Goal: Transaction & Acquisition: Purchase product/service

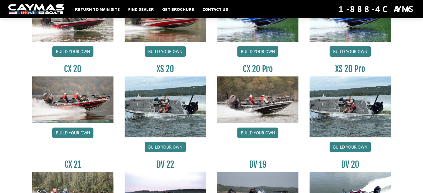
scroll to position [524, 0]
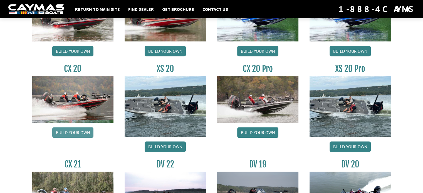
click at [79, 133] on link "Build your own" at bounding box center [72, 132] width 41 height 11
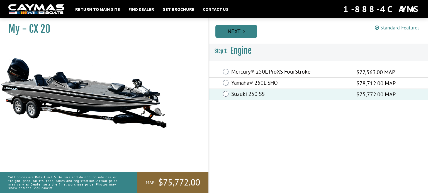
click at [238, 33] on link "Next" at bounding box center [236, 31] width 42 height 13
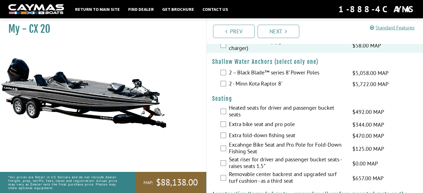
scroll to position [445, 0]
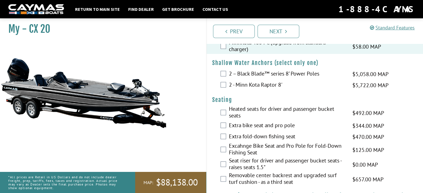
click at [300, 73] on label "2 – Black Blade™ series 8’ Power Poles" at bounding box center [287, 74] width 117 height 8
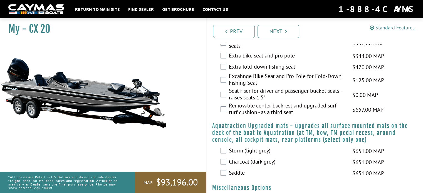
scroll to position [529, 0]
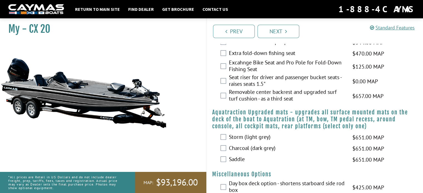
click at [315, 74] on label "Seat riser for driver and passenger bucket seats - raises seats 1.5"" at bounding box center [287, 81] width 117 height 15
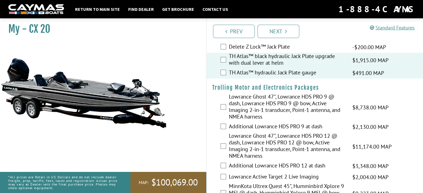
scroll to position [0, 0]
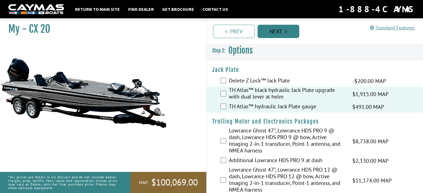
click at [277, 31] on link "Next" at bounding box center [279, 31] width 42 height 13
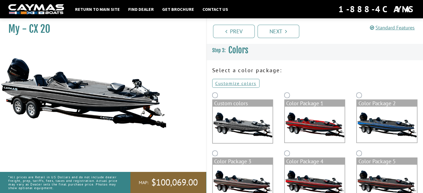
click at [388, 132] on img at bounding box center [387, 125] width 60 height 36
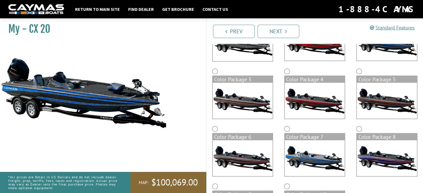
scroll to position [83, 0]
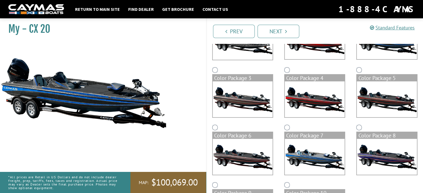
click at [325, 162] on img at bounding box center [315, 157] width 60 height 36
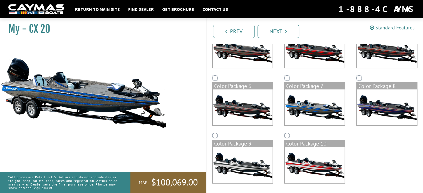
scroll to position [134, 0]
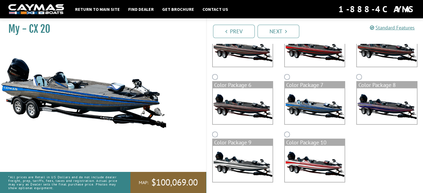
click at [394, 95] on img at bounding box center [387, 107] width 60 height 36
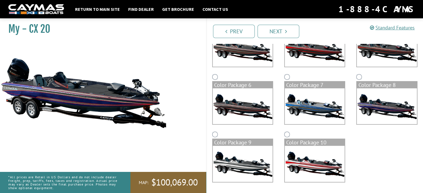
click at [317, 112] on img at bounding box center [315, 107] width 60 height 36
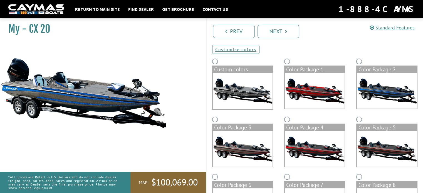
scroll to position [23, 0]
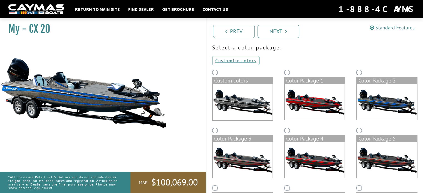
click at [388, 104] on img at bounding box center [387, 102] width 60 height 36
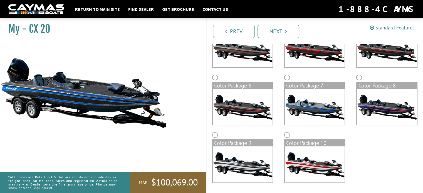
scroll to position [134, 0]
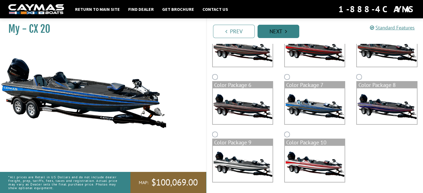
click at [283, 32] on link "Next" at bounding box center [279, 31] width 42 height 13
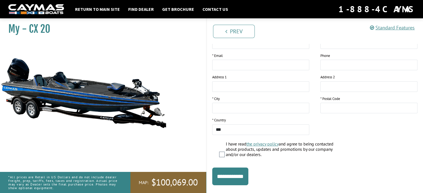
scroll to position [116, 0]
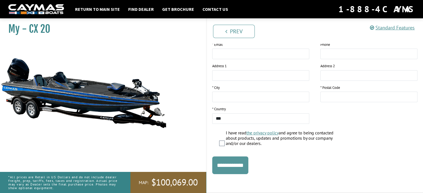
click at [232, 168] on input "**********" at bounding box center [230, 166] width 36 height 18
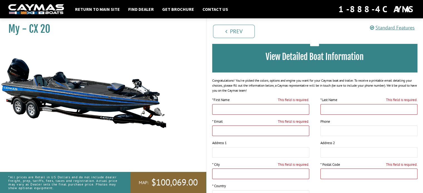
scroll to position [0, 0]
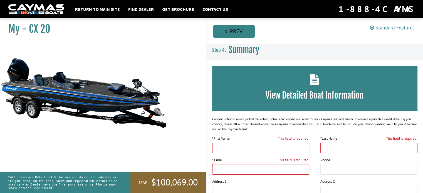
click at [235, 33] on link "Prev" at bounding box center [234, 31] width 42 height 13
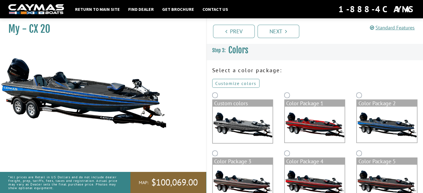
click at [240, 83] on link "Customize colors" at bounding box center [235, 83] width 47 height 9
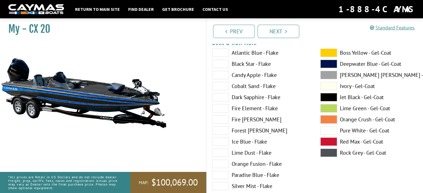
scroll to position [56, 0]
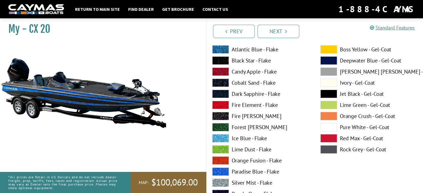
click at [328, 60] on span at bounding box center [329, 61] width 17 height 8
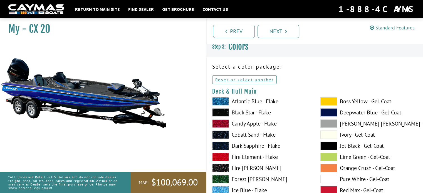
scroll to position [0, 0]
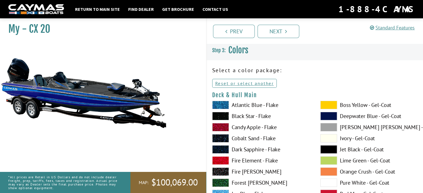
click at [331, 105] on span at bounding box center [329, 105] width 17 height 8
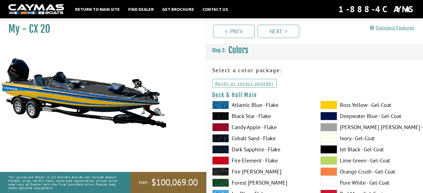
click at [328, 118] on span at bounding box center [329, 116] width 17 height 8
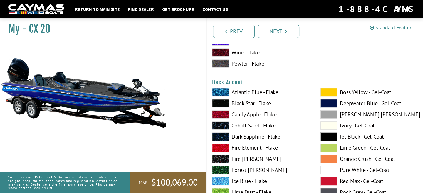
scroll to position [250, 0]
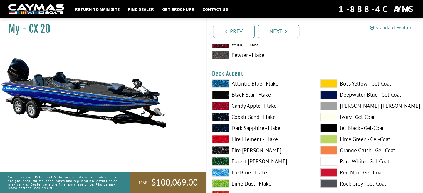
click at [333, 83] on span at bounding box center [329, 84] width 17 height 8
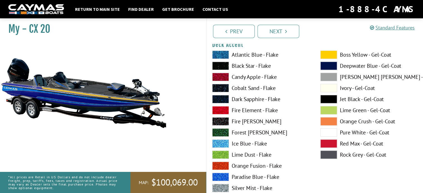
scroll to position [278, 0]
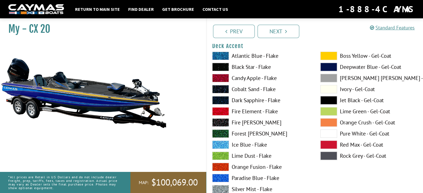
click at [331, 78] on span at bounding box center [329, 78] width 17 height 8
click at [325, 155] on span at bounding box center [329, 156] width 17 height 8
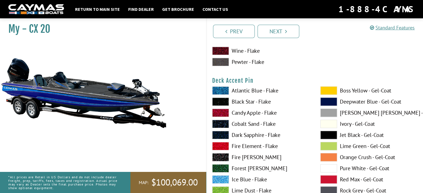
scroll to position [473, 0]
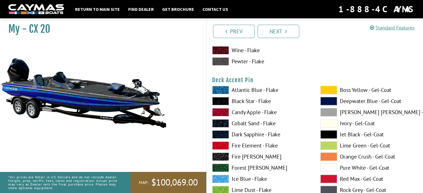
click at [331, 88] on span at bounding box center [329, 90] width 17 height 8
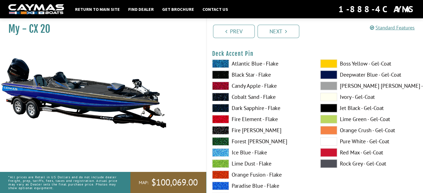
scroll to position [501, 0]
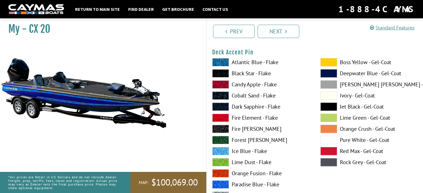
click at [329, 71] on span at bounding box center [329, 73] width 17 height 8
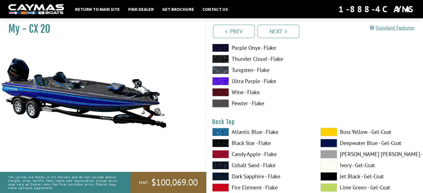
scroll to position [696, 0]
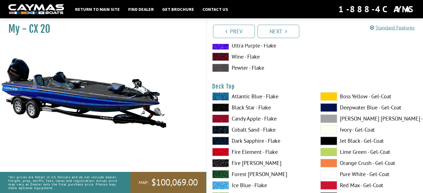
click at [326, 94] on span at bounding box center [329, 96] width 17 height 8
click at [329, 105] on span at bounding box center [329, 108] width 17 height 8
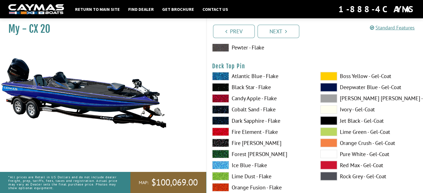
scroll to position [946, 0]
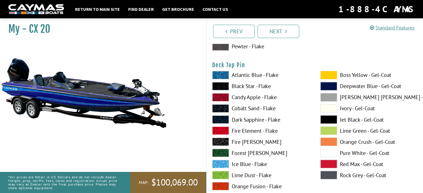
click at [333, 71] on span at bounding box center [329, 75] width 17 height 8
click at [329, 84] on span at bounding box center [329, 86] width 17 height 8
click at [329, 71] on span at bounding box center [329, 75] width 17 height 8
click at [327, 174] on span at bounding box center [329, 175] width 17 height 8
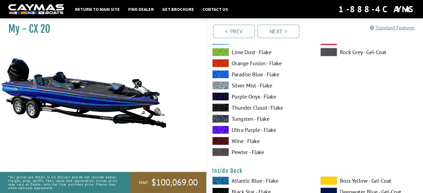
scroll to position [1141, 0]
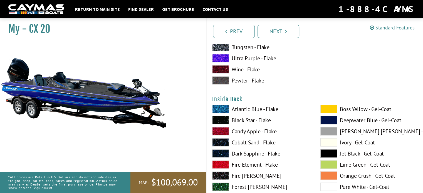
click at [327, 108] on span at bounding box center [329, 109] width 17 height 8
click at [331, 118] on span at bounding box center [329, 120] width 17 height 8
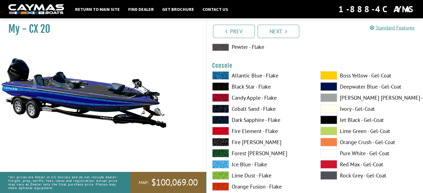
scroll to position [1419, 0]
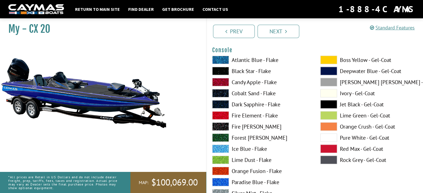
click at [328, 60] on span at bounding box center [329, 60] width 17 height 8
click at [326, 159] on span at bounding box center [329, 160] width 17 height 8
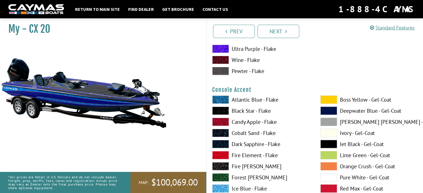
scroll to position [1614, 0]
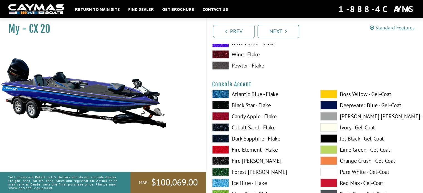
click at [328, 91] on span at bounding box center [329, 94] width 17 height 8
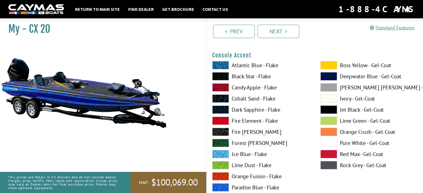
scroll to position [1642, 0]
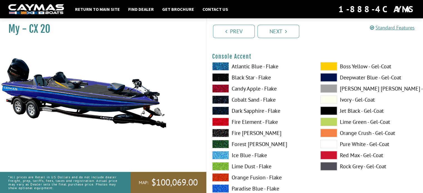
click at [327, 77] on span at bounding box center [329, 77] width 17 height 8
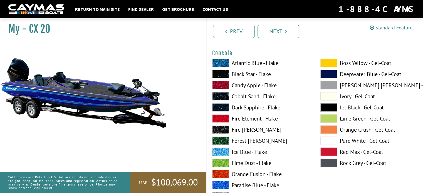
scroll to position [1392, 0]
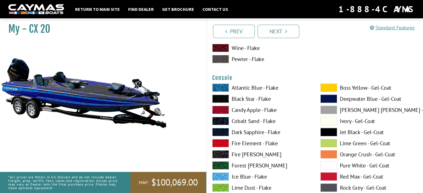
click at [329, 97] on span at bounding box center [329, 99] width 17 height 8
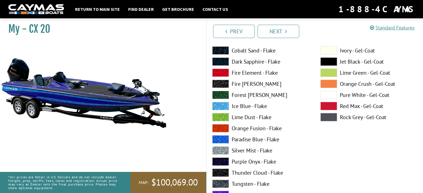
scroll to position [1698, 0]
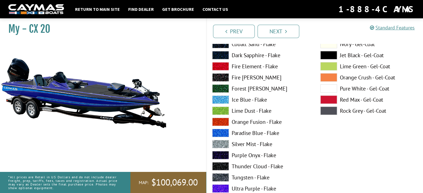
click at [328, 112] on span at bounding box center [329, 111] width 17 height 8
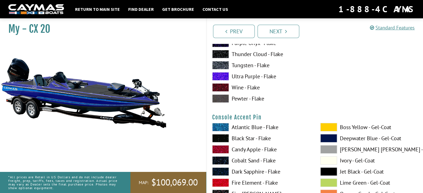
scroll to position [1809, 0]
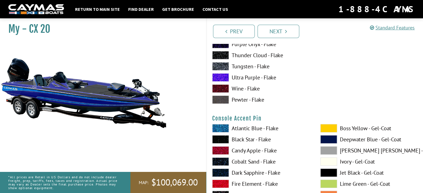
click at [330, 131] on span at bounding box center [329, 128] width 17 height 8
click at [326, 139] on span at bounding box center [329, 140] width 17 height 8
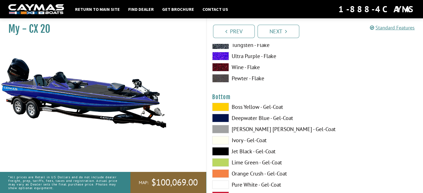
scroll to position [2087, 0]
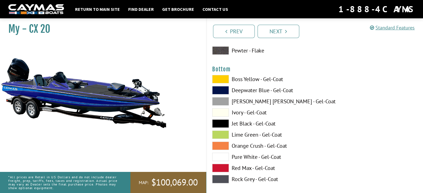
click at [218, 177] on span at bounding box center [220, 179] width 17 height 8
click at [212, 88] on div "Boss Yellow - Gel-Coat Deepwater Blue - Gel-Coat Dove Gray - Gel-Coat Ivory - G…" at bounding box center [261, 130] width 108 height 111
click at [219, 91] on span at bounding box center [220, 90] width 17 height 8
click at [216, 180] on span at bounding box center [220, 179] width 17 height 8
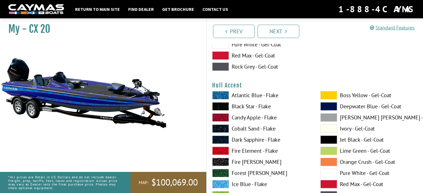
scroll to position [2227, 0]
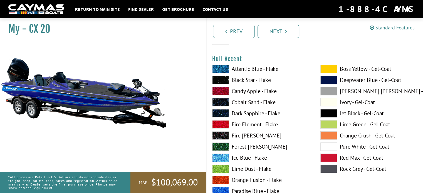
click at [327, 66] on span at bounding box center [329, 69] width 17 height 8
click at [327, 169] on span at bounding box center [329, 169] width 17 height 8
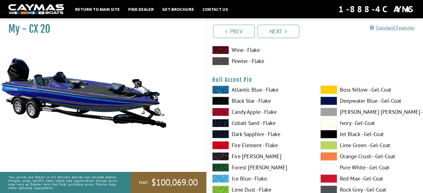
scroll to position [2449, 0]
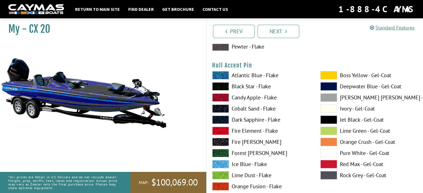
click at [330, 74] on span at bounding box center [329, 75] width 17 height 8
click at [331, 84] on span at bounding box center [329, 86] width 17 height 8
click at [331, 173] on span at bounding box center [329, 175] width 17 height 8
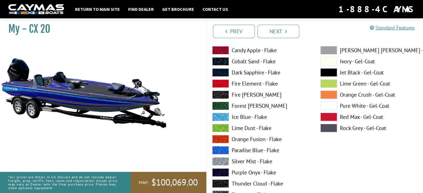
scroll to position [2227, 0]
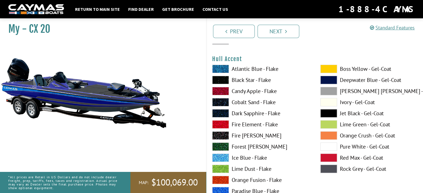
click at [330, 78] on span at bounding box center [329, 80] width 17 height 8
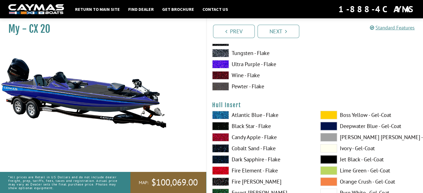
scroll to position [2644, 0]
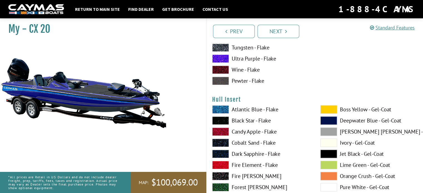
click at [333, 106] on span at bounding box center [329, 109] width 17 height 8
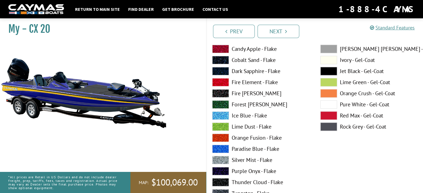
scroll to position [2728, 0]
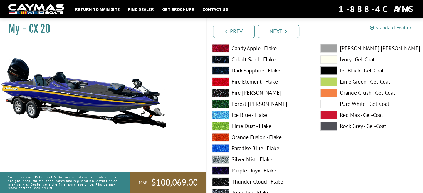
click at [326, 126] on span at bounding box center [329, 126] width 17 height 8
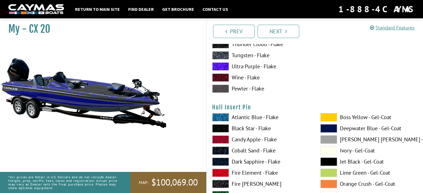
scroll to position [2867, 0]
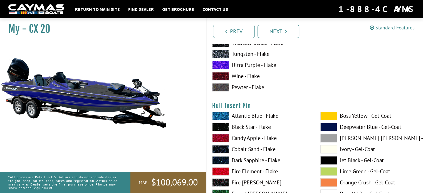
click at [333, 114] on span at bounding box center [329, 116] width 17 height 8
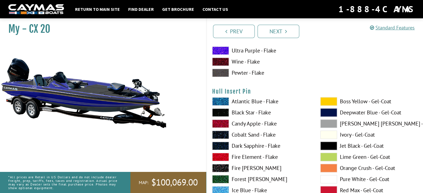
scroll to position [2895, 0]
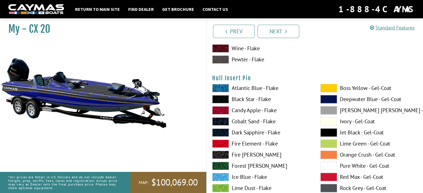
click at [331, 97] on span at bounding box center [329, 99] width 17 height 8
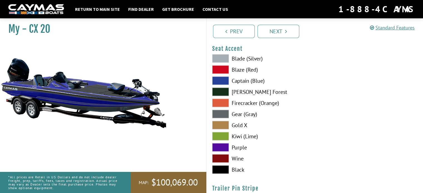
scroll to position [3256, 0]
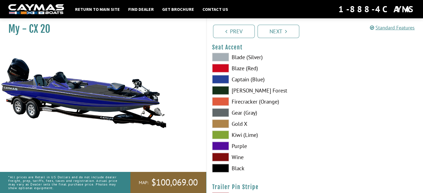
click at [226, 79] on span at bounding box center [220, 79] width 17 height 8
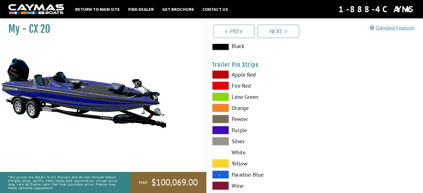
scroll to position [3391, 0]
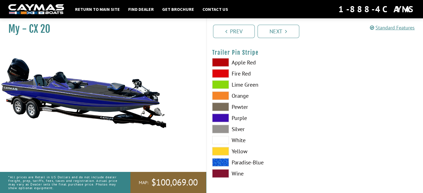
click at [239, 150] on label "Yellow" at bounding box center [260, 152] width 97 height 8
click at [241, 162] on label "Paradise-Blue" at bounding box center [260, 163] width 97 height 8
click at [237, 107] on label "Pewter" at bounding box center [260, 107] width 97 height 8
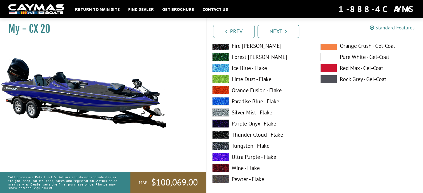
scroll to position [1944, 0]
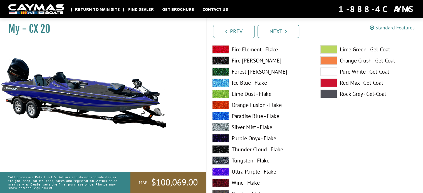
click at [104, 9] on link "Return to main site" at bounding box center [97, 9] width 50 height 7
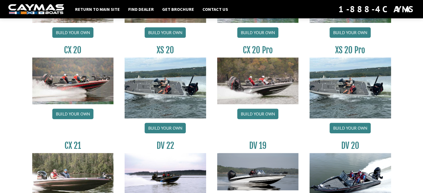
scroll to position [557, 0]
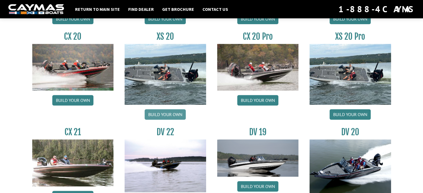
click at [168, 115] on link "Build your own" at bounding box center [165, 114] width 41 height 11
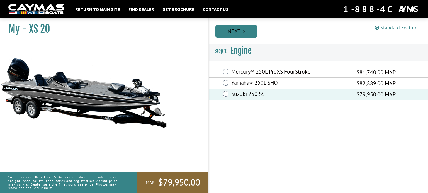
click at [250, 27] on link "Next" at bounding box center [236, 31] width 42 height 13
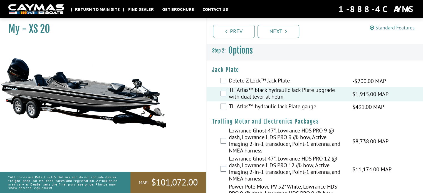
click at [100, 7] on link "Return to main site" at bounding box center [97, 9] width 50 height 7
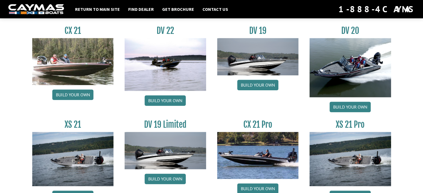
scroll to position [664, 0]
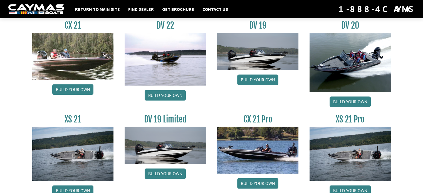
click at [71, 63] on img at bounding box center [73, 56] width 82 height 47
click at [67, 90] on link "Build your own" at bounding box center [72, 89] width 41 height 11
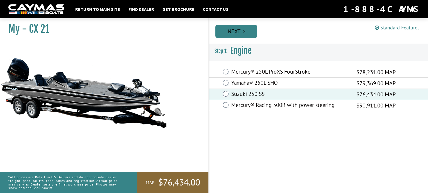
click at [244, 34] on link "Next" at bounding box center [236, 31] width 42 height 13
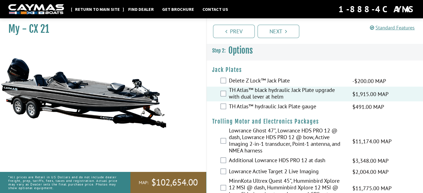
click at [106, 10] on link "Return to main site" at bounding box center [97, 9] width 50 height 7
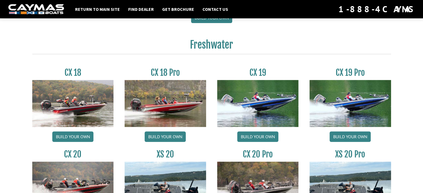
scroll to position [445, 0]
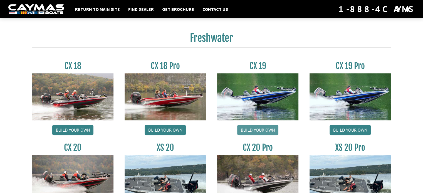
click at [256, 130] on link "Build your own" at bounding box center [257, 130] width 41 height 11
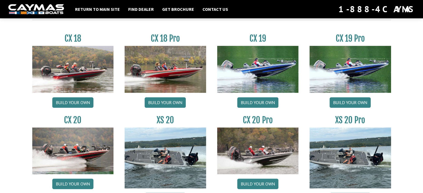
scroll to position [473, 0]
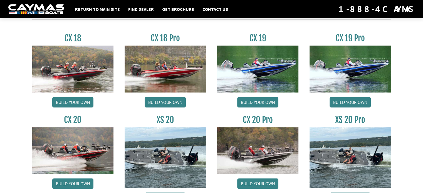
click at [89, 143] on img at bounding box center [73, 150] width 82 height 47
click at [84, 181] on link "Build your own" at bounding box center [72, 184] width 41 height 11
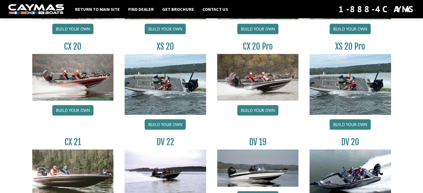
scroll to position [557, 0]
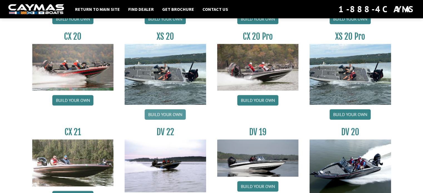
click at [170, 111] on link "Build your own" at bounding box center [165, 114] width 41 height 11
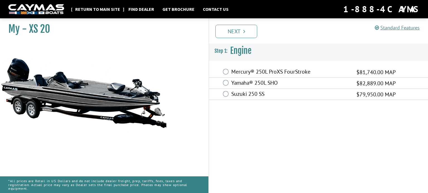
click at [91, 8] on link "Return to main site" at bounding box center [97, 9] width 50 height 7
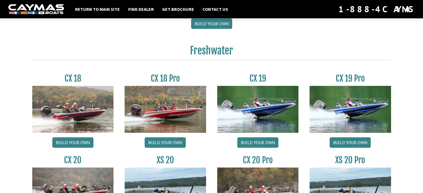
scroll to position [417, 0]
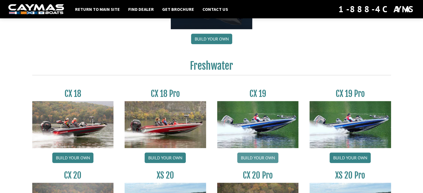
click at [259, 157] on link "Build your own" at bounding box center [257, 158] width 41 height 11
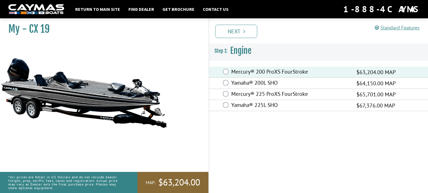
click at [238, 31] on link "Next" at bounding box center [236, 31] width 42 height 13
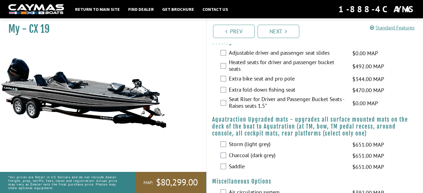
scroll to position [501, 0]
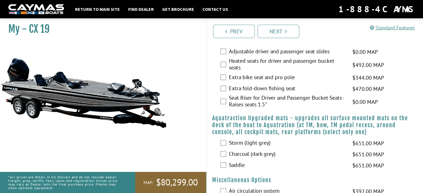
click at [227, 50] on div "Adjustable driver and passenger seat slides $0.00 MAP $0.00 MSRP" at bounding box center [315, 51] width 217 height 11
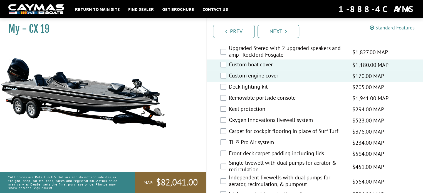
scroll to position [668, 0]
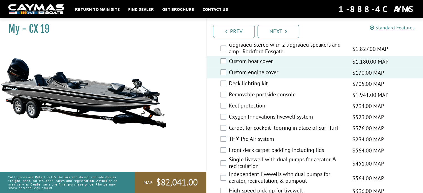
click at [226, 108] on div "Keel protection $294.00 MAP $347.00 MSRP" at bounding box center [315, 106] width 217 height 11
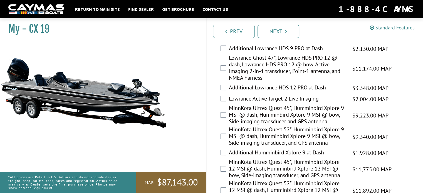
scroll to position [0, 0]
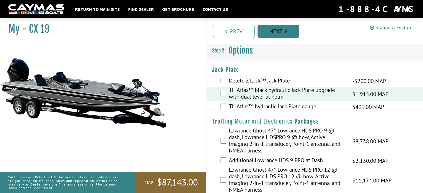
click at [268, 33] on link "Next" at bounding box center [279, 31] width 42 height 13
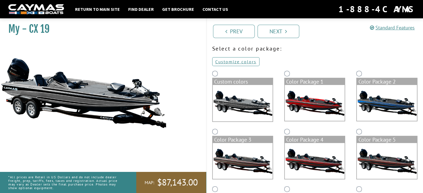
scroll to position [28, 0]
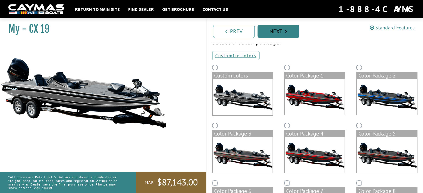
click at [282, 31] on link "Next" at bounding box center [279, 31] width 42 height 13
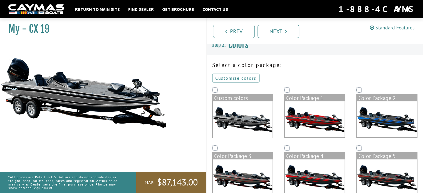
scroll to position [0, 0]
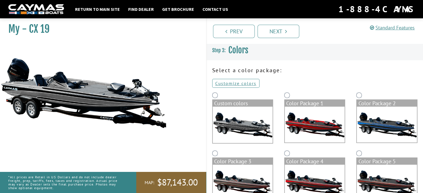
click at [375, 137] on img at bounding box center [387, 125] width 60 height 36
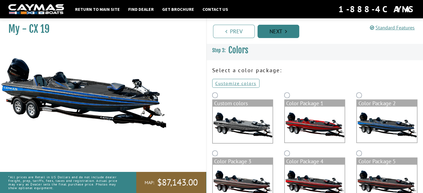
click at [277, 33] on link "Next" at bounding box center [279, 31] width 42 height 13
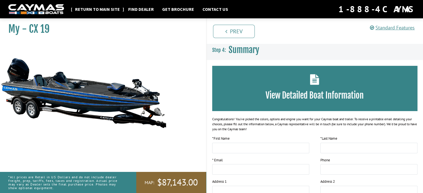
click at [102, 7] on link "Return to main site" at bounding box center [97, 9] width 50 height 7
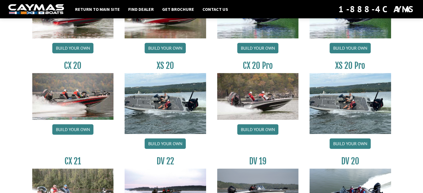
scroll to position [529, 0]
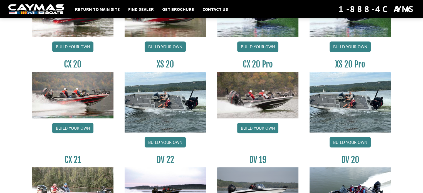
click at [365, 104] on img at bounding box center [351, 102] width 82 height 61
click at [355, 146] on link "Build your own" at bounding box center [350, 142] width 41 height 11
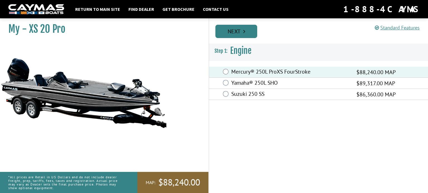
click at [238, 33] on link "Next" at bounding box center [236, 31] width 42 height 13
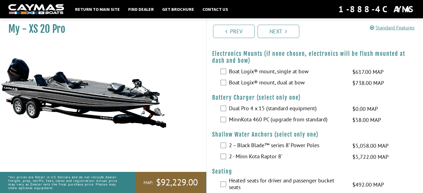
scroll to position [640, 0]
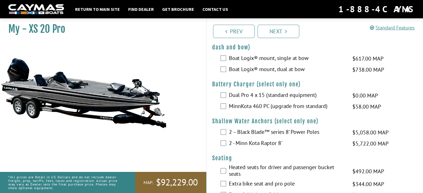
click at [263, 106] on label "MinnKota 460 PC (upgrade from standard)" at bounding box center [287, 107] width 117 height 8
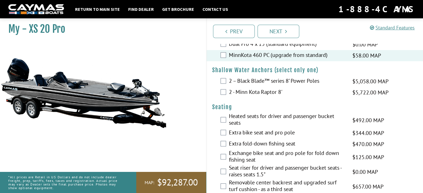
scroll to position [696, 0]
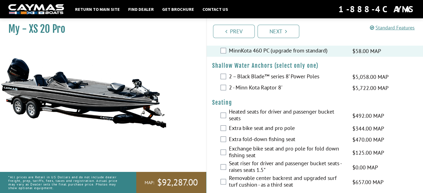
click at [306, 74] on label "2 – Black Blade™ series 8’ Power Poles" at bounding box center [287, 77] width 117 height 8
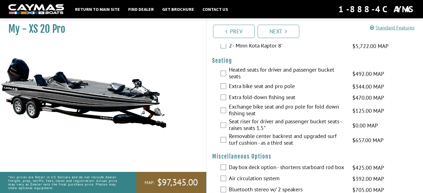
scroll to position [751, 0]
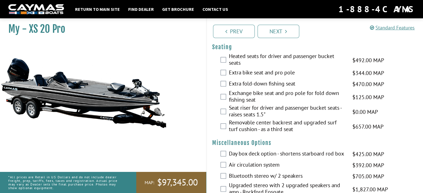
click at [264, 109] on label "Seat riser for driver and passenger bucket seats - raises seats 1.5"" at bounding box center [287, 112] width 117 height 15
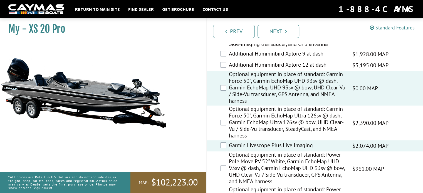
scroll to position [405, 0]
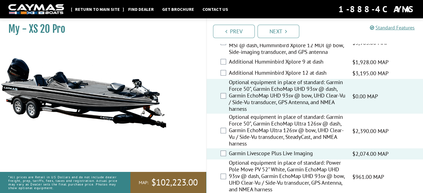
click at [115, 9] on link "Return to main site" at bounding box center [97, 9] width 50 height 7
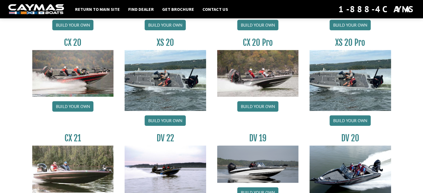
scroll to position [557, 0]
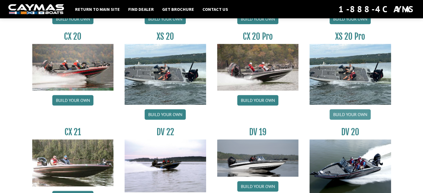
click at [350, 114] on link "Build your own" at bounding box center [350, 114] width 41 height 11
click at [251, 102] on link "Build your own" at bounding box center [257, 100] width 41 height 11
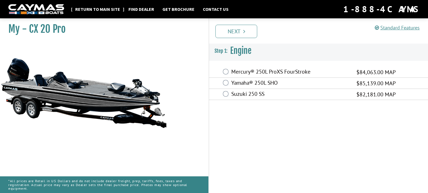
click at [88, 9] on link "Return to main site" at bounding box center [97, 9] width 50 height 7
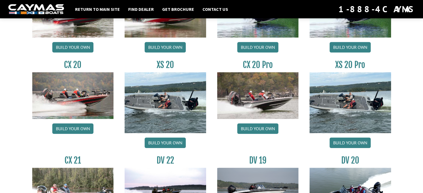
scroll to position [529, 0]
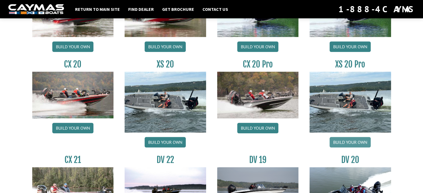
click at [358, 140] on link "Build your own" at bounding box center [350, 142] width 41 height 11
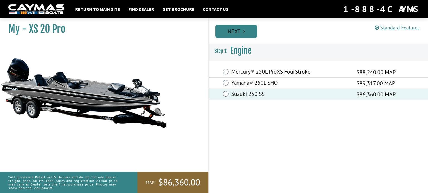
click at [249, 37] on link "Next" at bounding box center [236, 31] width 42 height 13
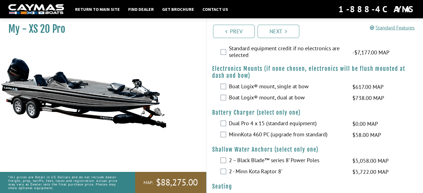
scroll to position [612, 0]
click at [293, 131] on label "MinnKota 460 PC (upgrade from standard)" at bounding box center [287, 135] width 117 height 8
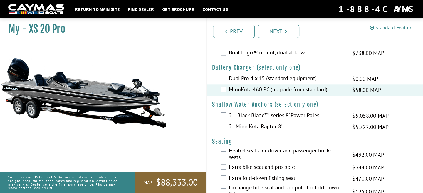
scroll to position [668, 0]
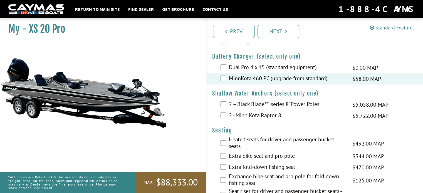
click at [299, 102] on label "2 – Black Blade™ series 8’ Power Poles" at bounding box center [287, 105] width 117 height 8
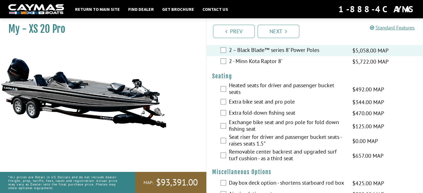
scroll to position [724, 0]
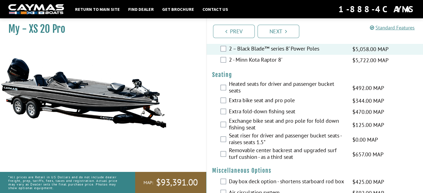
click at [296, 136] on label "Seat riser for driver and passenger bucket seats - raises seats 1.5"" at bounding box center [287, 139] width 117 height 15
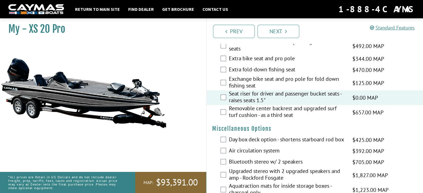
scroll to position [779, 0]
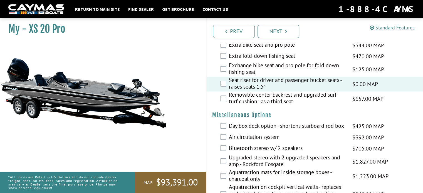
click at [257, 138] on label "Air circulation system" at bounding box center [287, 138] width 117 height 8
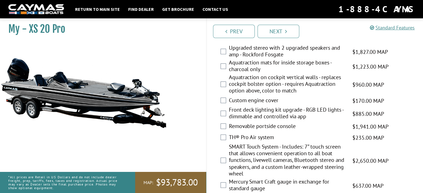
scroll to position [891, 0]
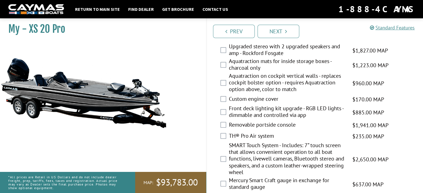
click at [263, 134] on label "TH® Pro Air system" at bounding box center [287, 137] width 117 height 8
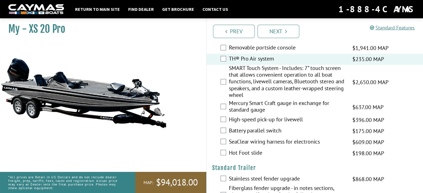
scroll to position [974, 0]
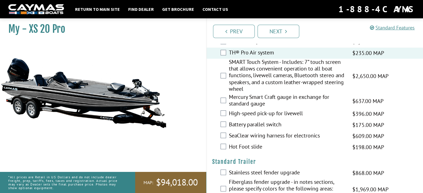
click at [291, 95] on label "Mercury Smart Craft gauge in exchange for standard gauge" at bounding box center [287, 101] width 117 height 15
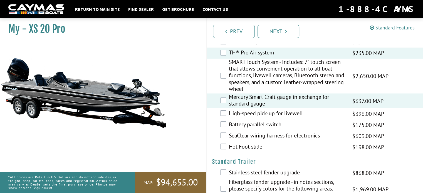
click at [287, 110] on label "High-speed pick-up for livewell" at bounding box center [287, 114] width 117 height 8
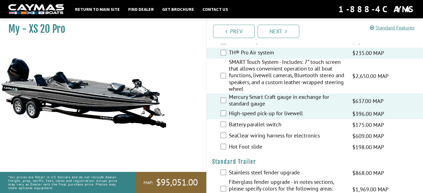
click at [272, 123] on label "Battery parallel switch" at bounding box center [287, 125] width 117 height 8
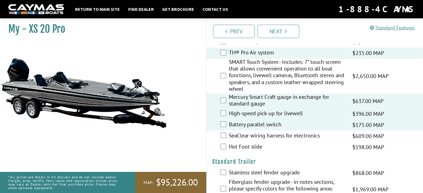
click at [277, 135] on label "SeaClear wiring harness for electronics" at bounding box center [287, 136] width 117 height 8
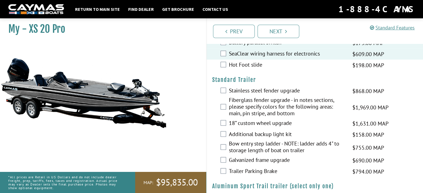
scroll to position [1058, 0]
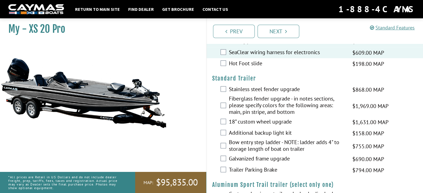
click at [289, 143] on label "Bow entry step ladder - NOTE: ladder adds 4" to storage length of boat on trail…" at bounding box center [287, 146] width 117 height 15
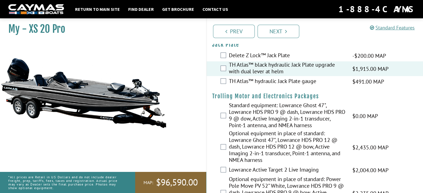
scroll to position [0, 0]
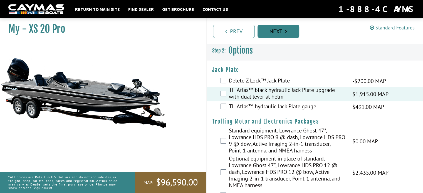
click at [279, 29] on link "Next" at bounding box center [279, 31] width 42 height 13
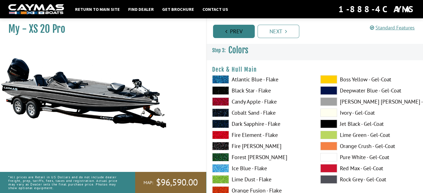
click at [237, 30] on link "Prev" at bounding box center [234, 31] width 42 height 13
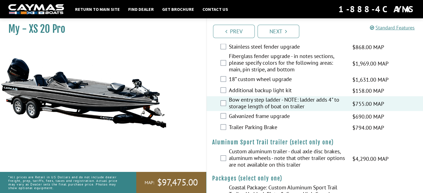
scroll to position [1101, 0]
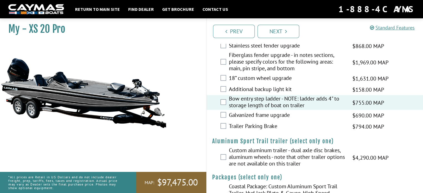
click at [225, 129] on div "Trailer Parking Brake $794.00 MAP $937.00 MSRP" at bounding box center [315, 126] width 217 height 11
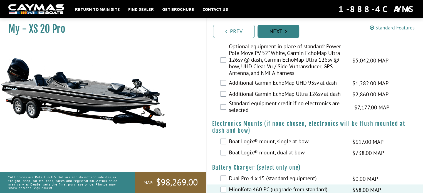
scroll to position [544, 0]
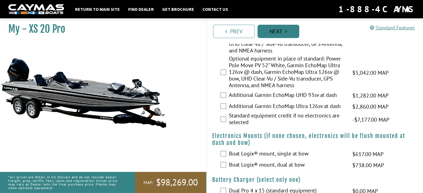
click at [292, 32] on link "Next" at bounding box center [279, 31] width 42 height 13
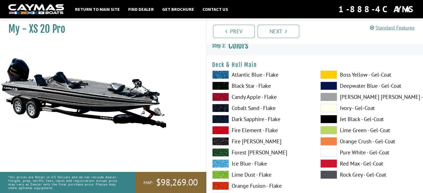
scroll to position [0, 0]
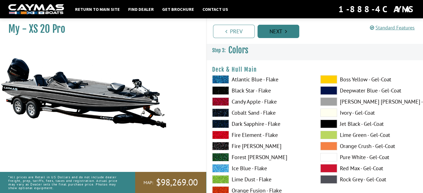
click at [288, 32] on link "Next" at bounding box center [279, 31] width 42 height 13
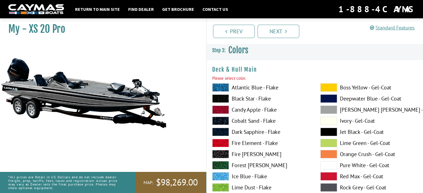
click at [326, 100] on span at bounding box center [329, 99] width 17 height 8
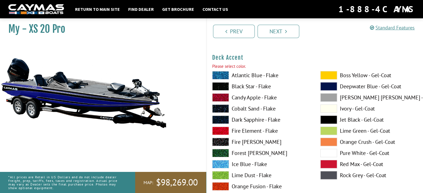
scroll to position [250, 0]
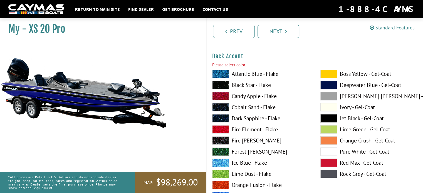
click at [324, 173] on span at bounding box center [329, 174] width 17 height 8
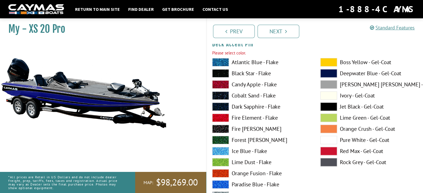
scroll to position [501, 0]
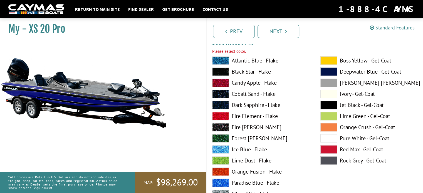
click at [336, 70] on span at bounding box center [329, 72] width 17 height 8
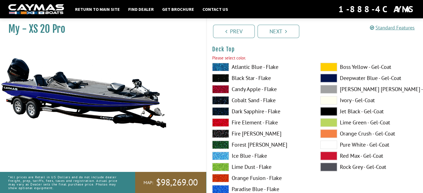
scroll to position [751, 0]
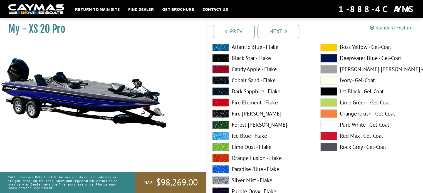
click at [324, 147] on span at bounding box center [329, 147] width 17 height 8
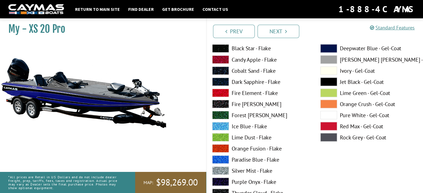
scroll to position [1002, 0]
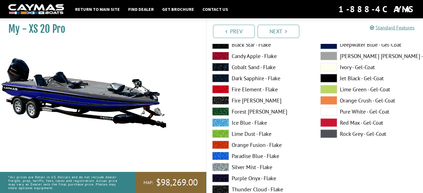
click at [331, 46] on span at bounding box center [329, 45] width 17 height 8
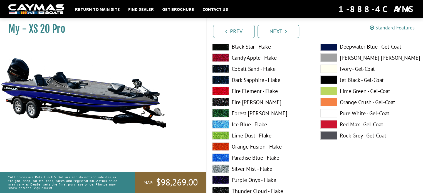
scroll to position [1308, 0]
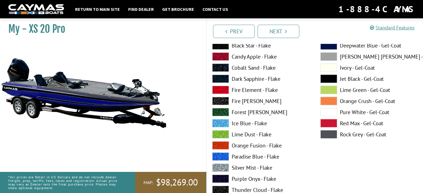
click at [327, 133] on span at bounding box center [329, 135] width 17 height 8
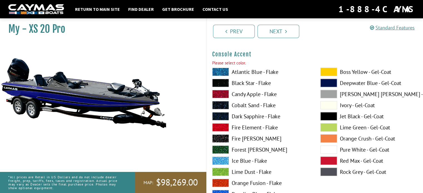
scroll to position [1503, 0]
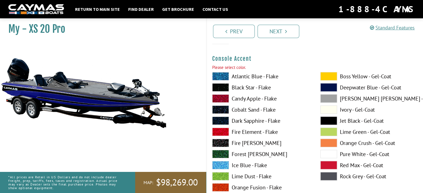
click at [331, 87] on span at bounding box center [329, 87] width 17 height 8
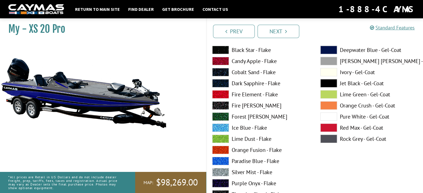
scroll to position [1781, 0]
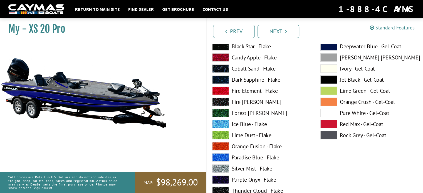
click at [333, 136] on span at bounding box center [329, 135] width 17 height 8
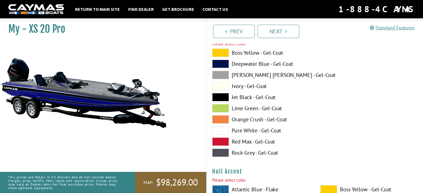
scroll to position [2004, 0]
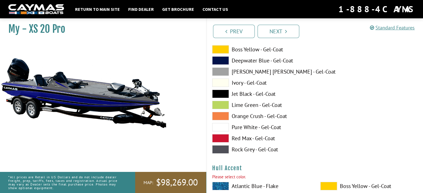
click at [216, 149] on span at bounding box center [220, 150] width 17 height 8
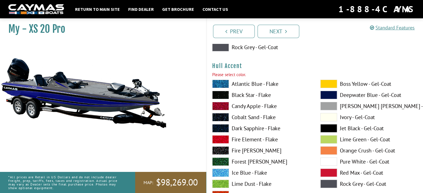
scroll to position [2143, 0]
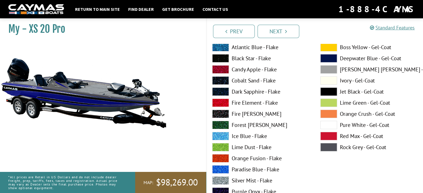
click at [330, 54] on span at bounding box center [329, 58] width 17 height 8
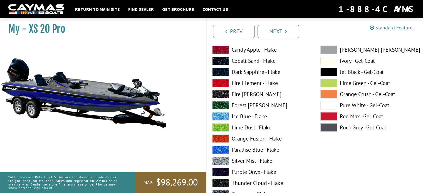
scroll to position [2421, 0]
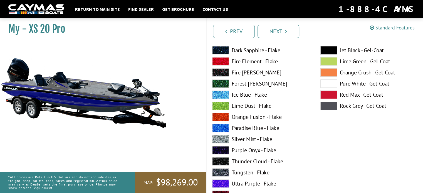
click at [330, 104] on span at bounding box center [329, 106] width 17 height 8
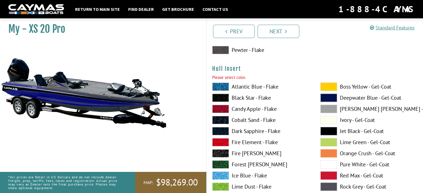
scroll to position [2616, 0]
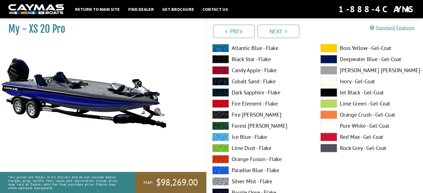
click at [328, 59] on span at bounding box center [329, 59] width 17 height 8
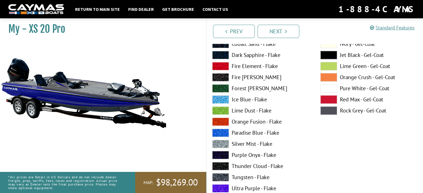
scroll to position [2895, 0]
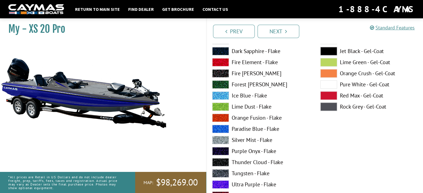
click at [330, 108] on span at bounding box center [329, 107] width 17 height 8
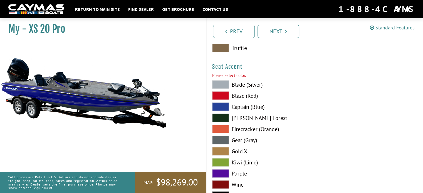
scroll to position [3173, 0]
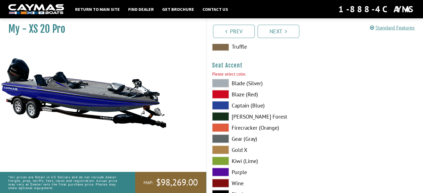
click at [220, 138] on span at bounding box center [220, 139] width 17 height 8
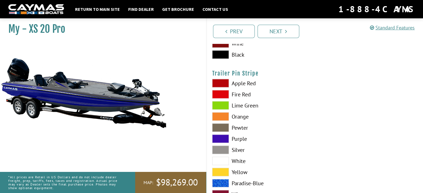
scroll to position [3333, 0]
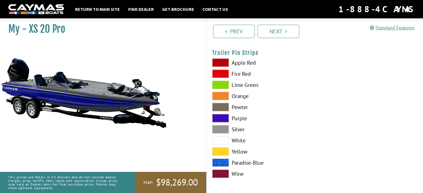
click at [223, 85] on span at bounding box center [220, 85] width 17 height 8
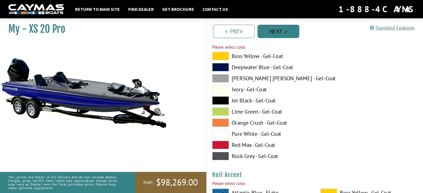
click at [271, 30] on link "Next" at bounding box center [279, 31] width 42 height 13
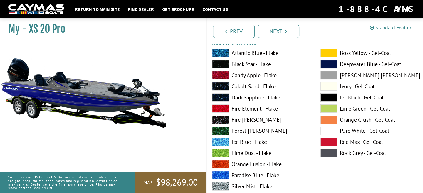
scroll to position [28, 0]
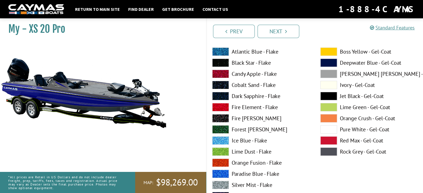
click at [324, 152] on span at bounding box center [329, 152] width 17 height 8
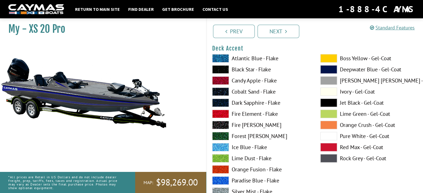
scroll to position [250, 0]
click at [335, 71] on span at bounding box center [329, 69] width 17 height 8
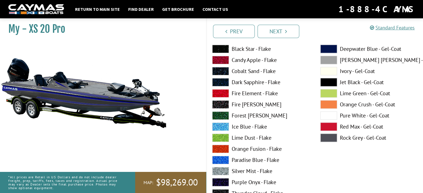
scroll to position [501, 0]
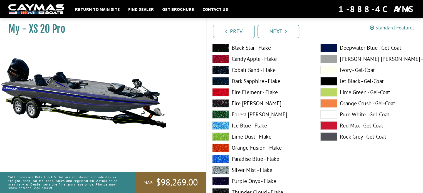
click at [331, 137] on span at bounding box center [329, 137] width 17 height 8
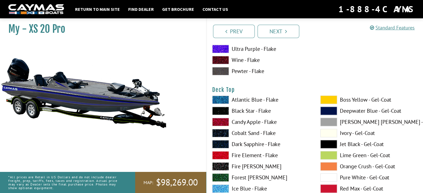
scroll to position [668, 0]
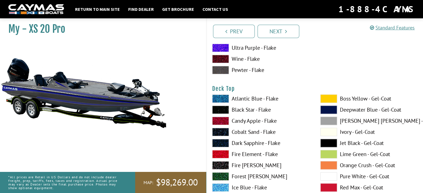
click at [328, 109] on span at bounding box center [329, 110] width 17 height 8
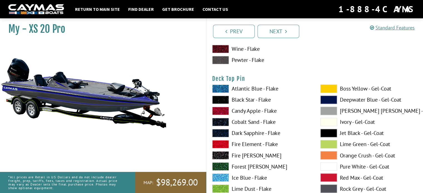
scroll to position [946, 0]
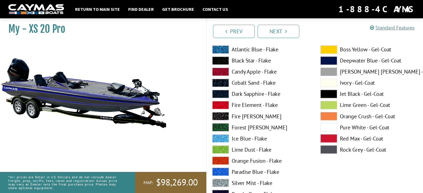
click at [331, 150] on span at bounding box center [329, 150] width 17 height 8
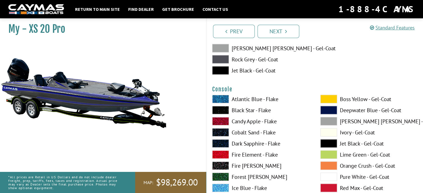
scroll to position [1197, 0]
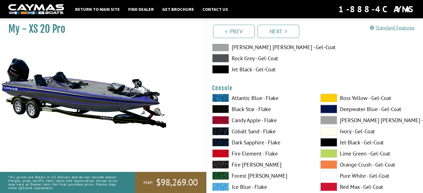
click at [326, 109] on span at bounding box center [329, 109] width 17 height 8
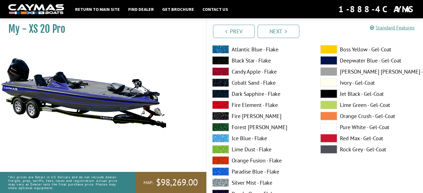
scroll to position [1503, 0]
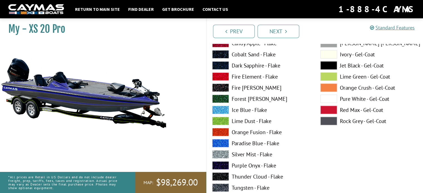
click at [331, 121] on span at bounding box center [329, 121] width 17 height 8
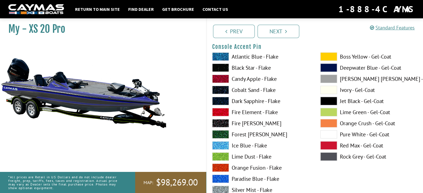
scroll to position [1698, 0]
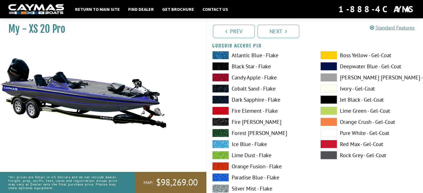
click at [328, 66] on span at bounding box center [329, 66] width 17 height 8
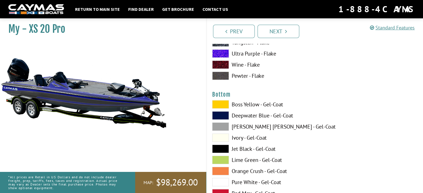
scroll to position [2032, 0]
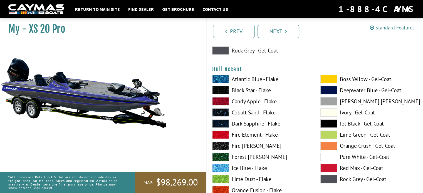
click at [328, 176] on span at bounding box center [329, 179] width 17 height 8
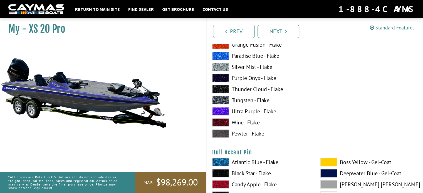
scroll to position [2282, 0]
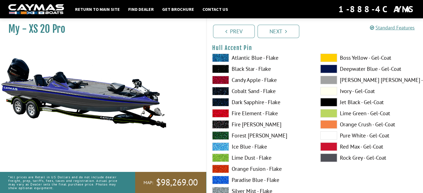
click at [330, 65] on span at bounding box center [329, 69] width 17 height 8
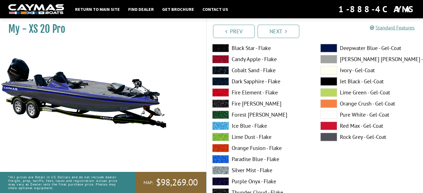
scroll to position [2533, 0]
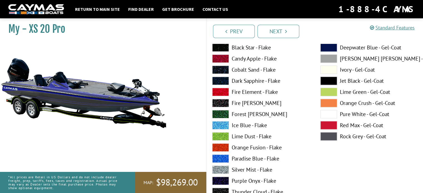
click at [331, 139] on span at bounding box center [329, 136] width 17 height 8
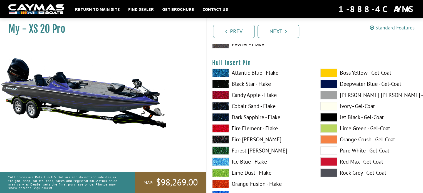
scroll to position [2728, 0]
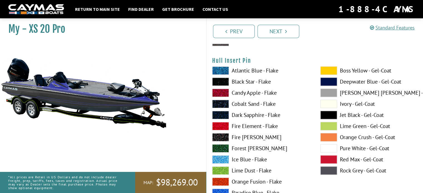
click at [332, 80] on span at bounding box center [329, 82] width 17 height 8
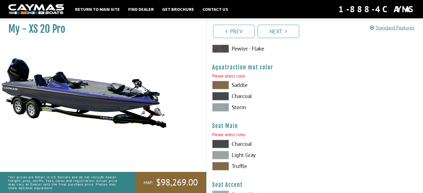
scroll to position [2950, 0]
click at [219, 95] on span at bounding box center [220, 96] width 17 height 8
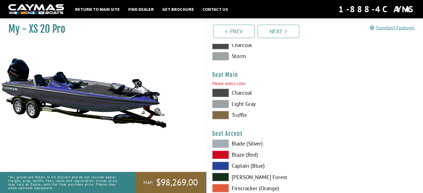
scroll to position [3006, 0]
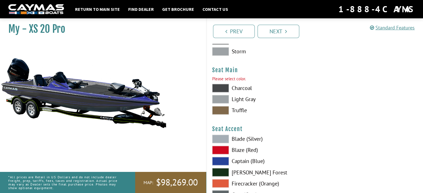
click at [221, 95] on span at bounding box center [220, 99] width 17 height 8
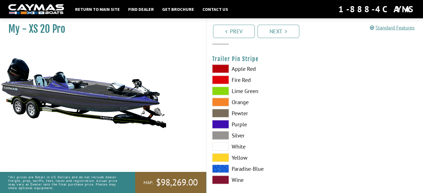
scroll to position [3223, 0]
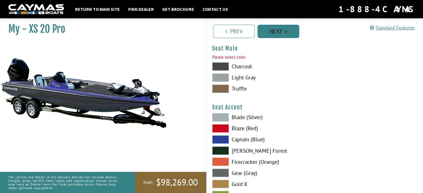
click at [283, 28] on link "Next" at bounding box center [279, 31] width 42 height 13
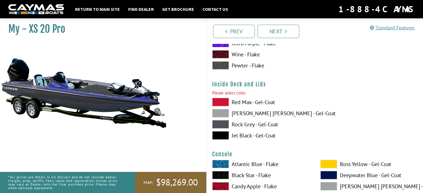
scroll to position [1137, 0]
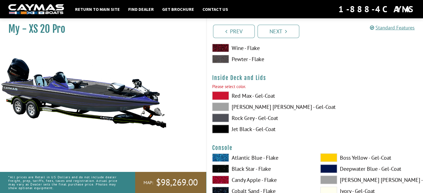
click at [222, 117] on span at bounding box center [220, 118] width 17 height 8
click at [288, 29] on link "Next" at bounding box center [279, 31] width 42 height 13
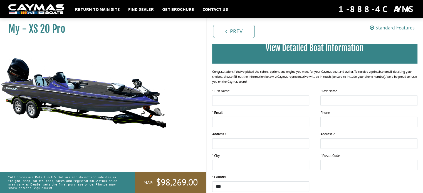
scroll to position [56, 0]
